Goal: Complete application form

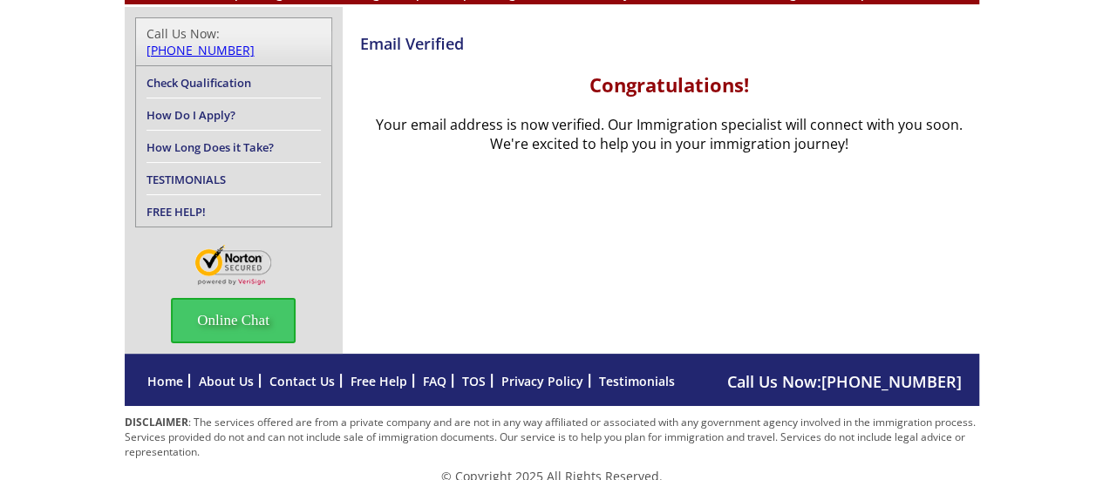
scroll to position [42, 0]
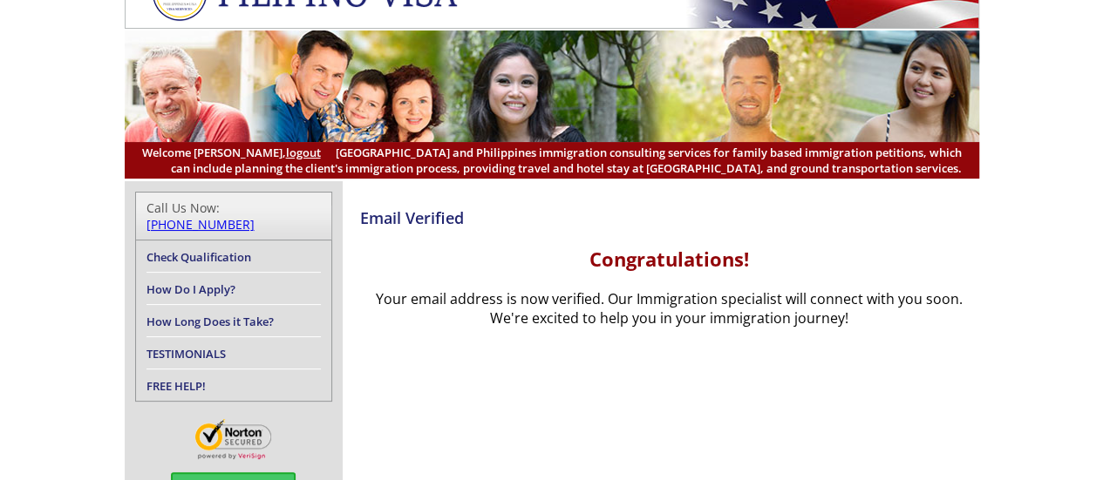
click at [209, 249] on link "Check Qualification" at bounding box center [198, 257] width 105 height 16
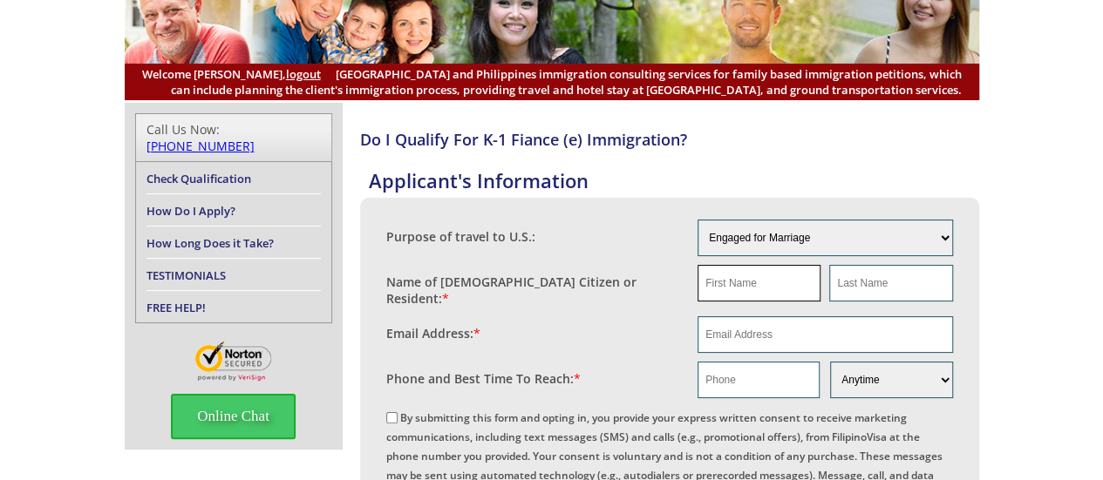
scroll to position [174, 0]
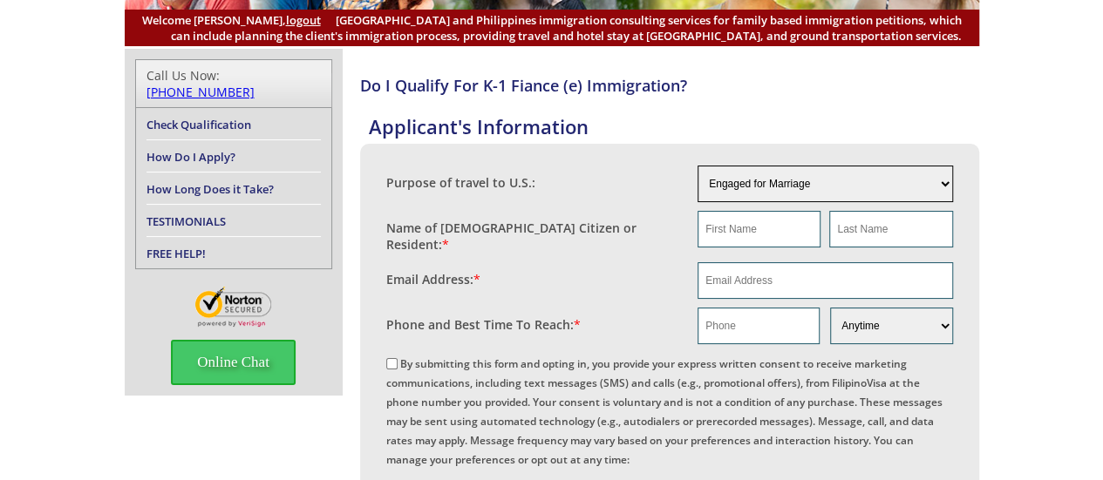
click at [754, 189] on select "Engaged for Marriage Already Married to [DEMOGRAPHIC_DATA] Citizen / Resident F…" at bounding box center [824, 184] width 255 height 37
select select "5"
click at [697, 166] on select "Engaged for Marriage Already Married to [DEMOGRAPHIC_DATA] Citizen / Resident F…" at bounding box center [824, 184] width 255 height 37
click at [799, 235] on input "text" at bounding box center [758, 229] width 123 height 37
type input "MONAISA"
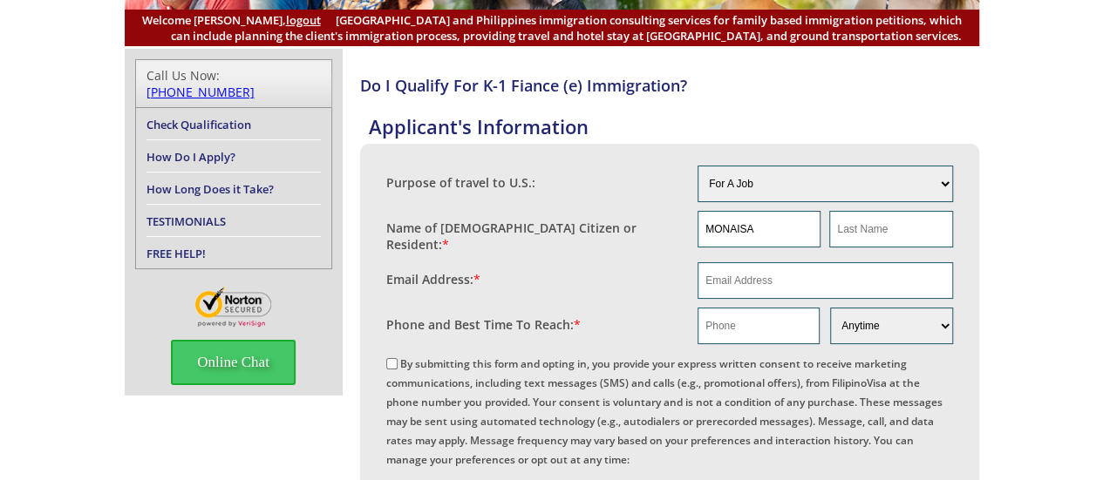
type input "SALILAWAN"
type input "[EMAIL_ADDRESS][DOMAIN_NAME]"
type input "09685818074"
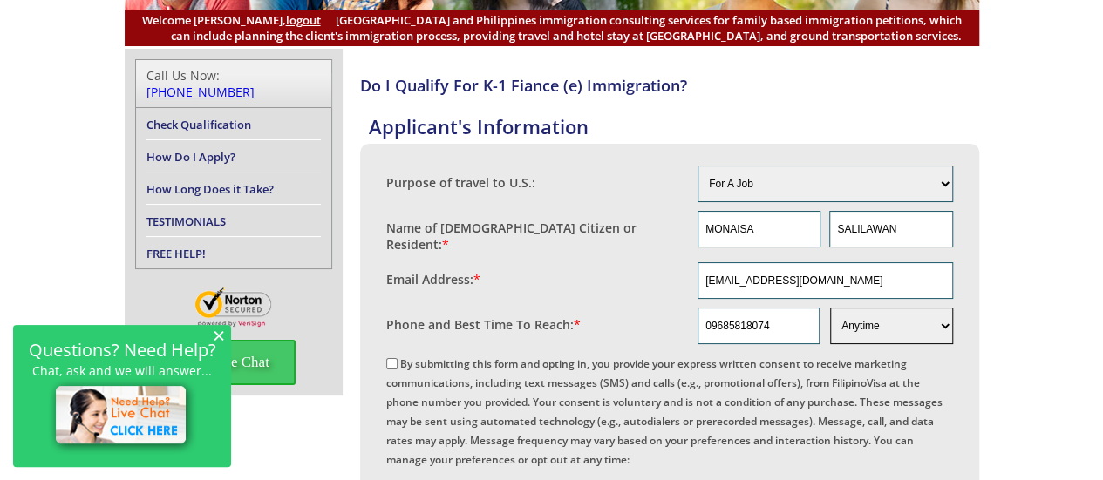
click at [881, 326] on select "Morning Afternoon Evening Weekend Anytime" at bounding box center [891, 326] width 122 height 37
select select "Evening"
click at [830, 308] on select "Morning Afternoon Evening Weekend Anytime" at bounding box center [891, 326] width 122 height 37
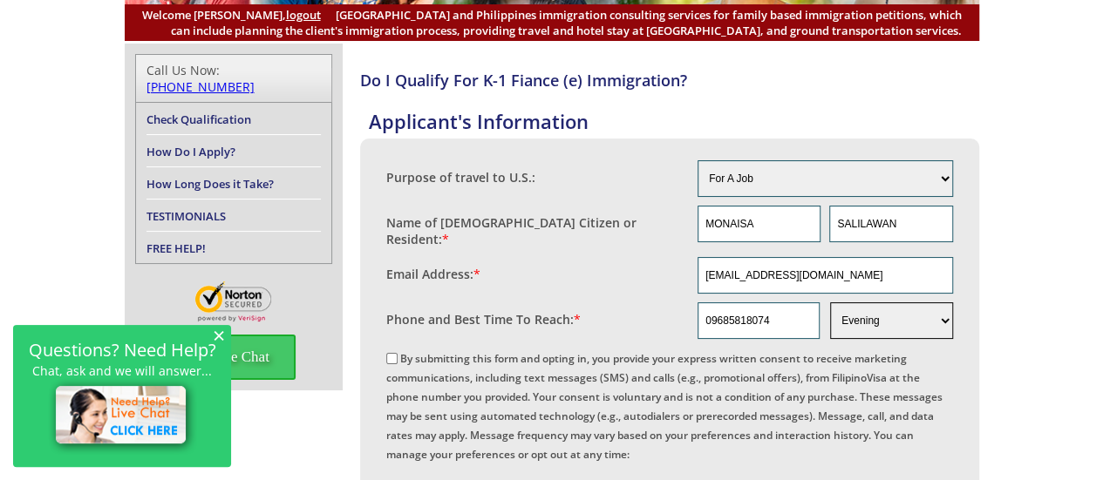
scroll to position [262, 0]
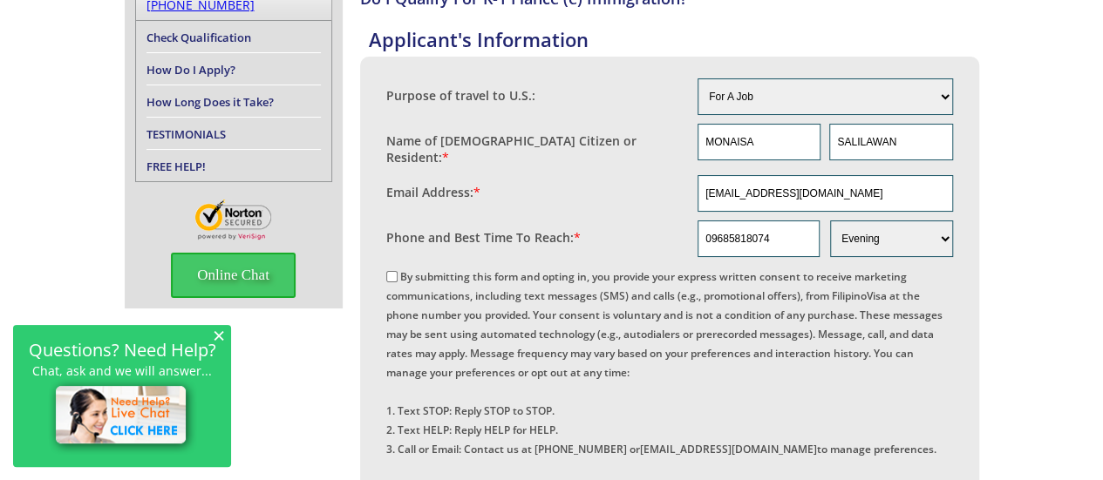
click at [413, 271] on label "By submitting this form and opting in, you provide your express written consent…" at bounding box center [664, 382] width 556 height 226
click at [398, 271] on input "By submitting this form and opting in, you provide your express written consent…" at bounding box center [391, 276] width 11 height 11
checkbox input "true"
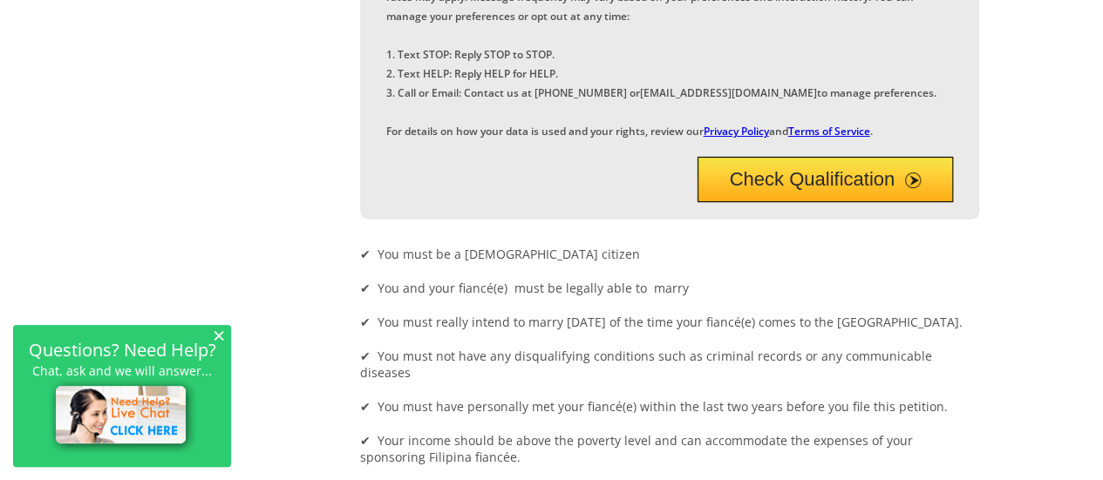
scroll to position [542, 0]
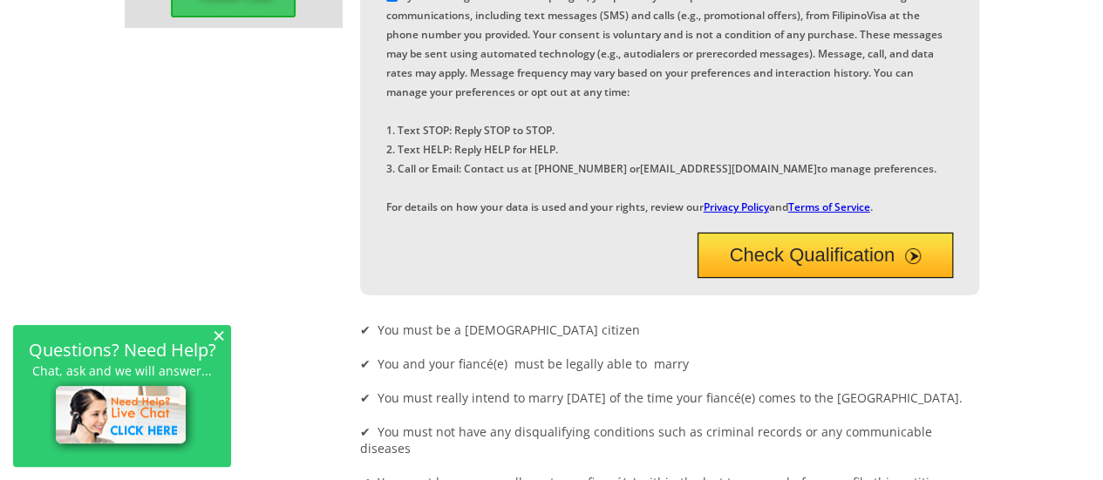
click at [863, 278] on button "Check Qualification" at bounding box center [824, 255] width 255 height 45
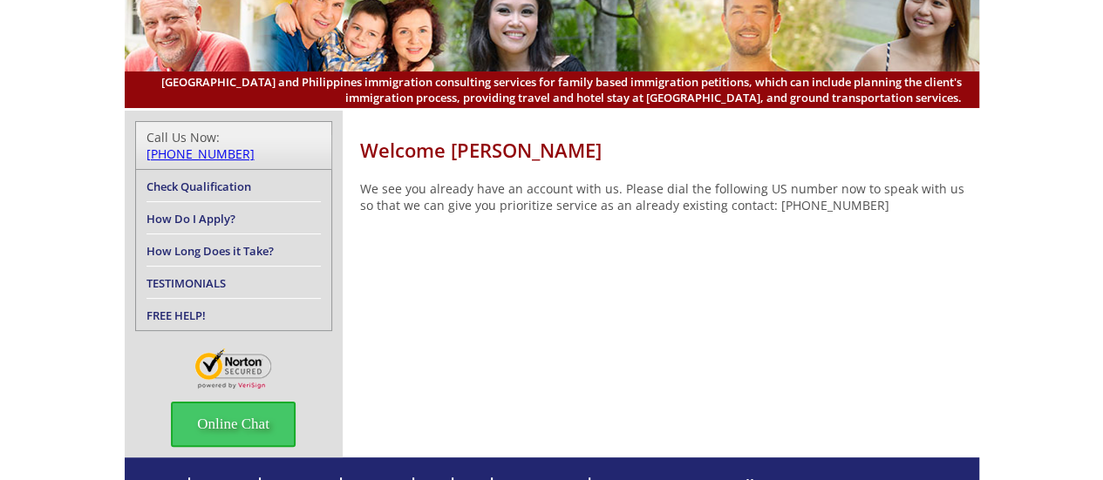
scroll to position [216, 0]
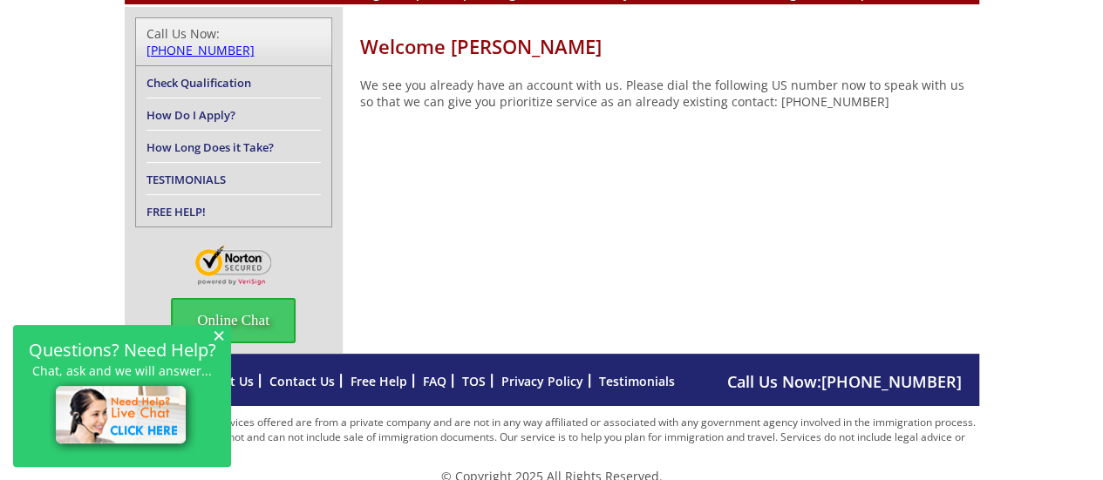
click at [860, 415] on p "DISCLAIMER : The services offered are from a private company and are not in any…" at bounding box center [552, 437] width 854 height 44
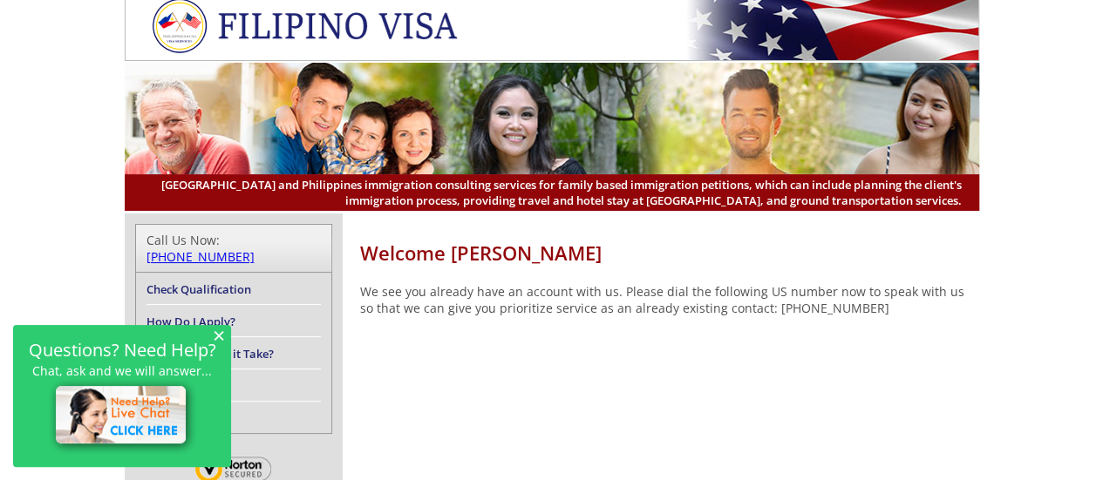
scroll to position [0, 0]
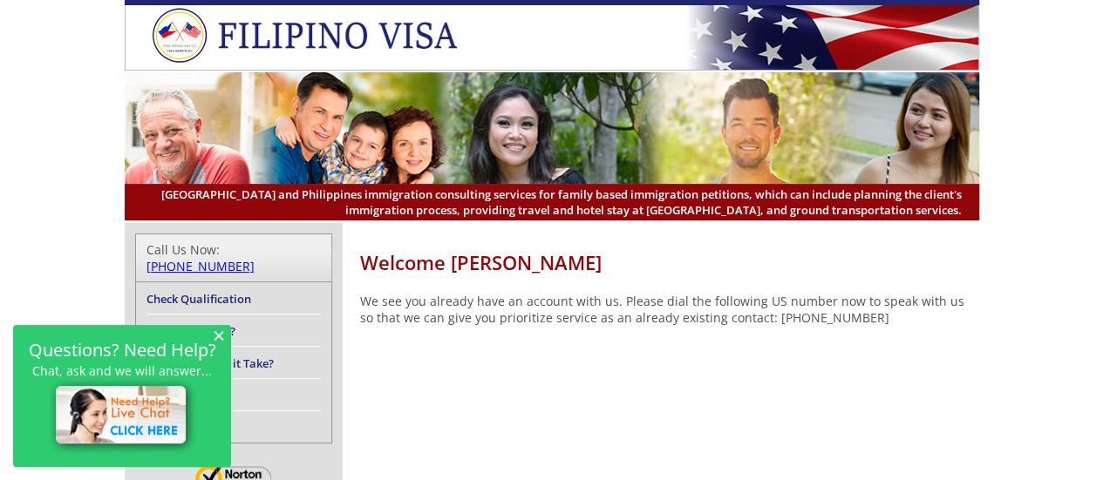
click at [221, 336] on span "×" at bounding box center [219, 335] width 12 height 15
